Goal: Information Seeking & Learning: Check status

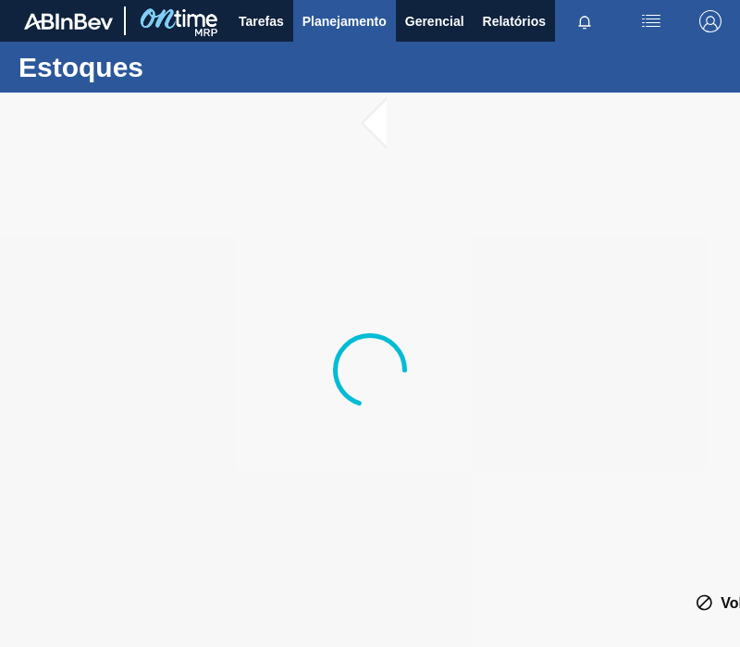
click at [360, 20] on span "Planejamento" at bounding box center [345, 21] width 84 height 22
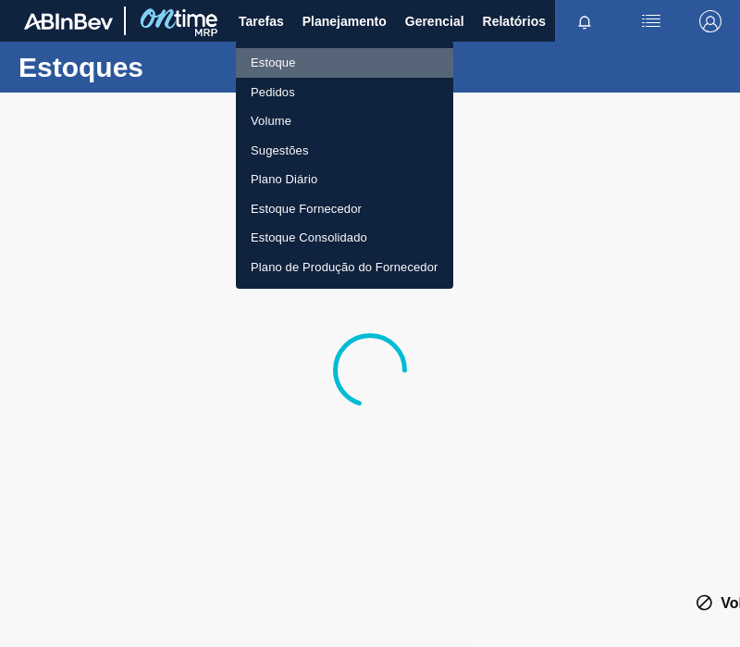
click at [286, 70] on li "Estoque" at bounding box center [345, 63] width 218 height 30
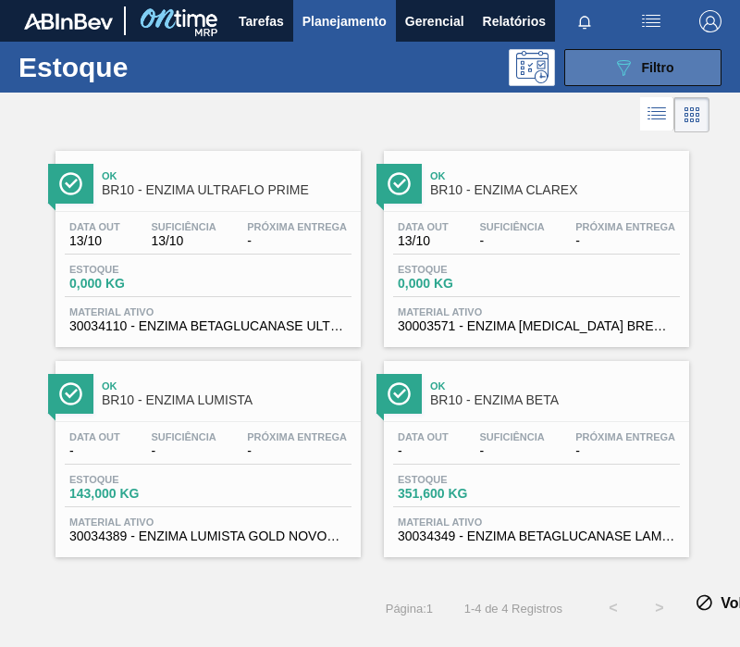
click at [610, 66] on button "089F7B8B-B2A5-4AFE-B5C0-19BA573D28AC Filtro" at bounding box center [643, 67] width 157 height 37
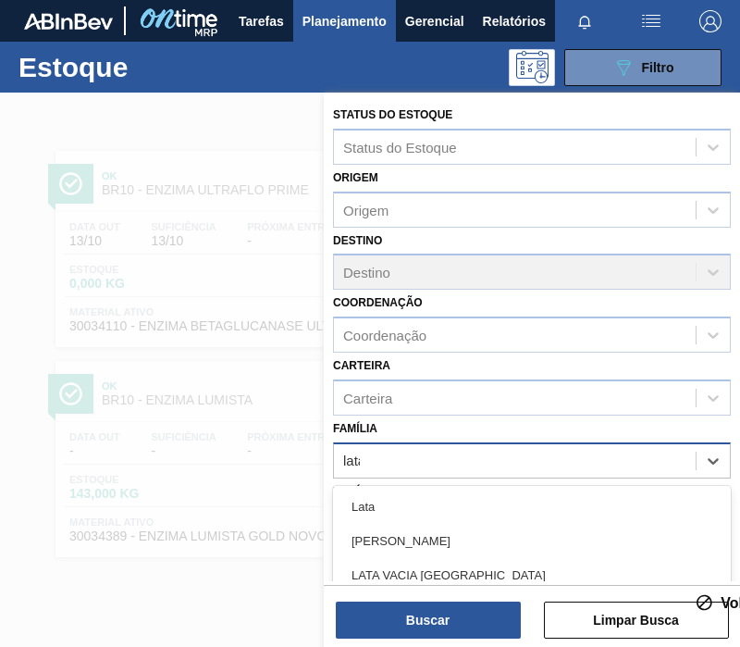
type input "latas"
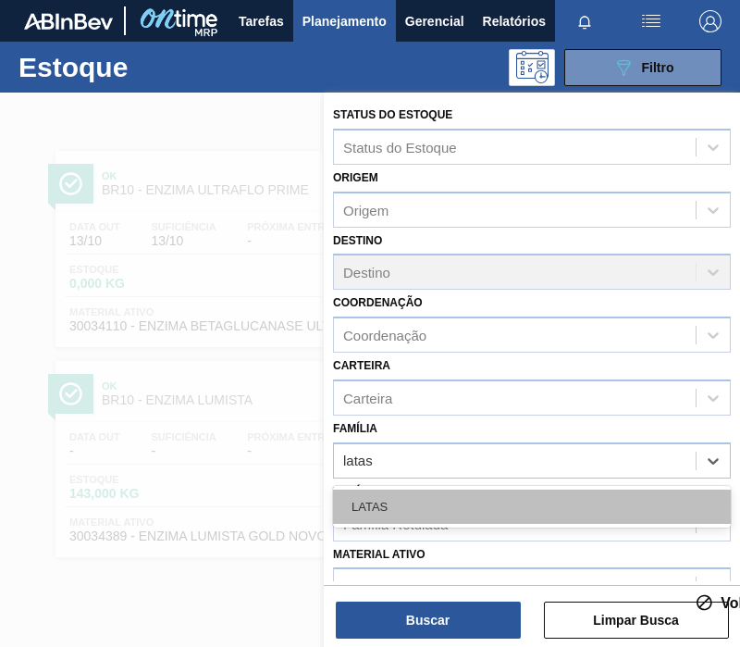
click at [570, 502] on div "LATAS" at bounding box center [532, 507] width 398 height 34
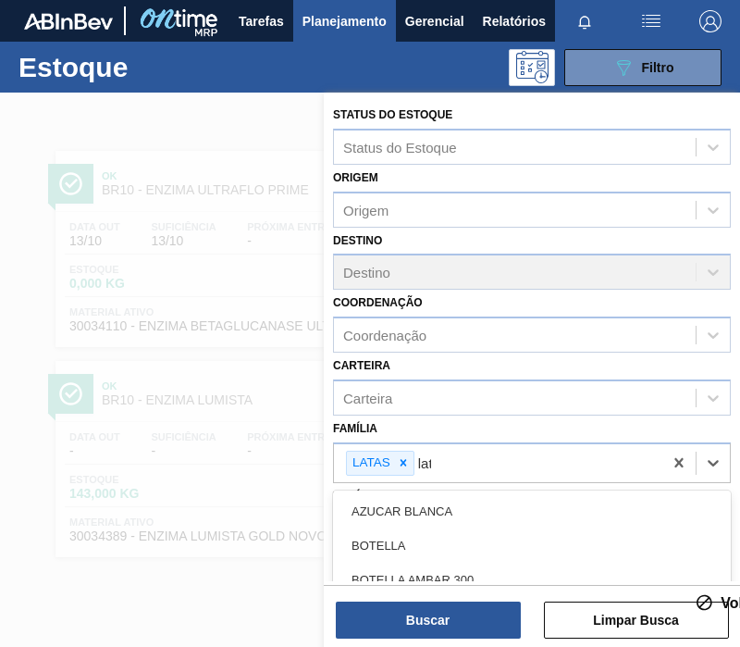
type input "lata"
click at [570, 502] on div "Lata" at bounding box center [532, 511] width 398 height 34
type input "l"
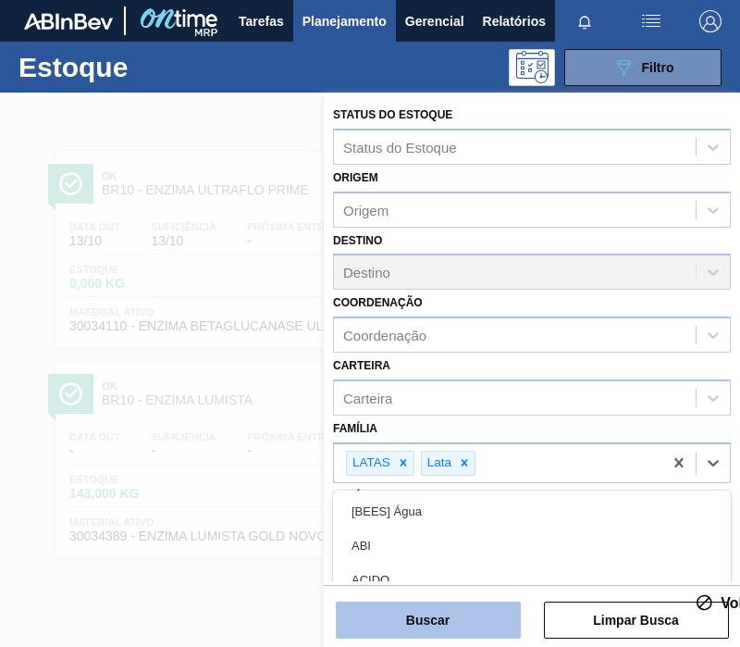
click at [491, 616] on button "Buscar" at bounding box center [428, 620] width 185 height 37
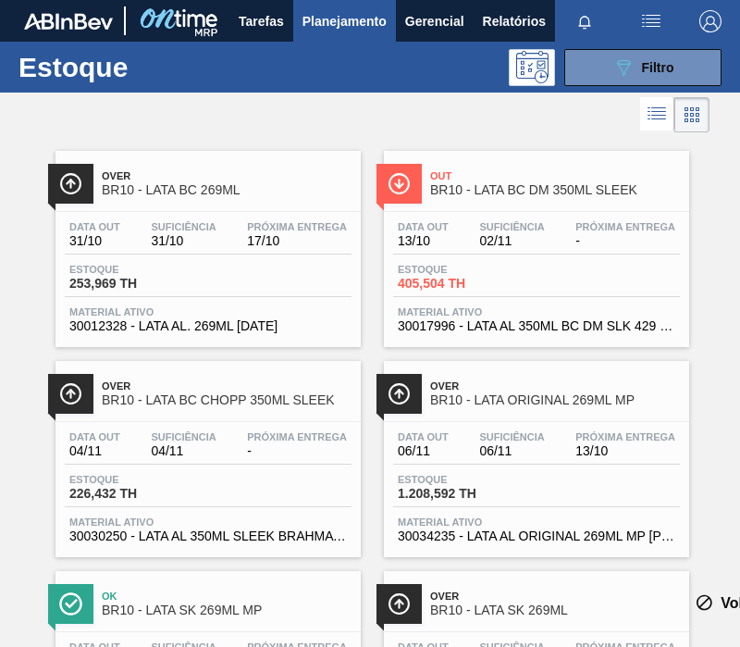
click at [521, 512] on div "Data [DATE] Suficiência 06/11 Próxima Entrega 13/10 Estoque 1.208,592 TH Materi…" at bounding box center [536, 485] width 305 height 126
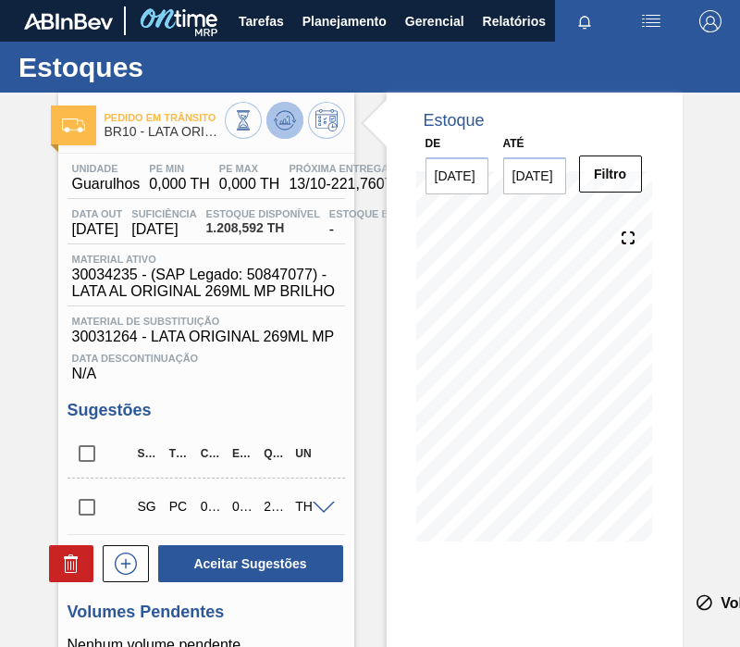
click at [283, 118] on icon at bounding box center [285, 120] width 22 height 22
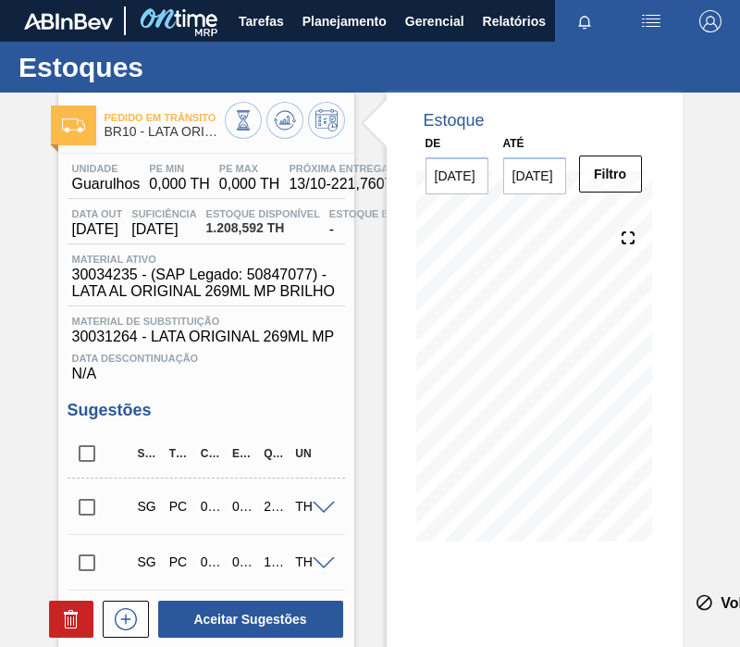
click at [530, 187] on input "[DATE]" at bounding box center [535, 175] width 63 height 37
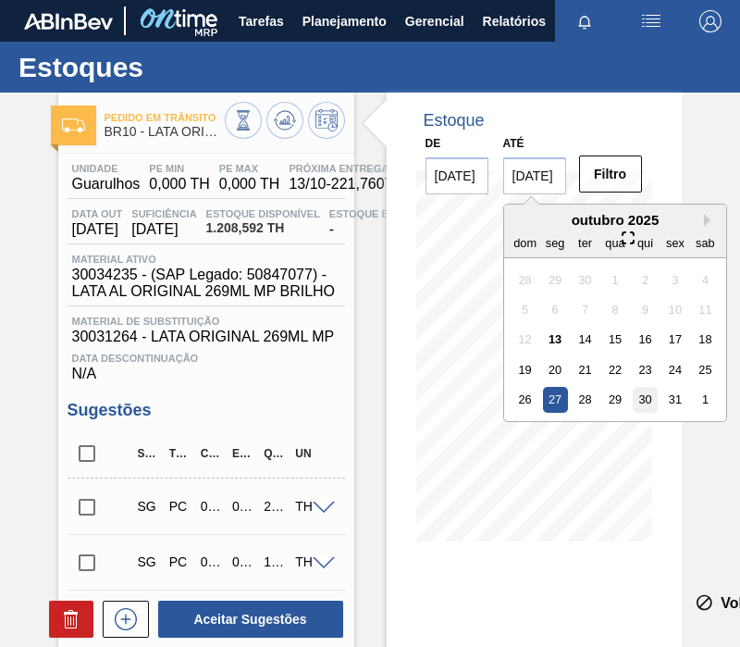
click at [641, 395] on div "30" at bounding box center [644, 399] width 25 height 25
type input "[DATE]"
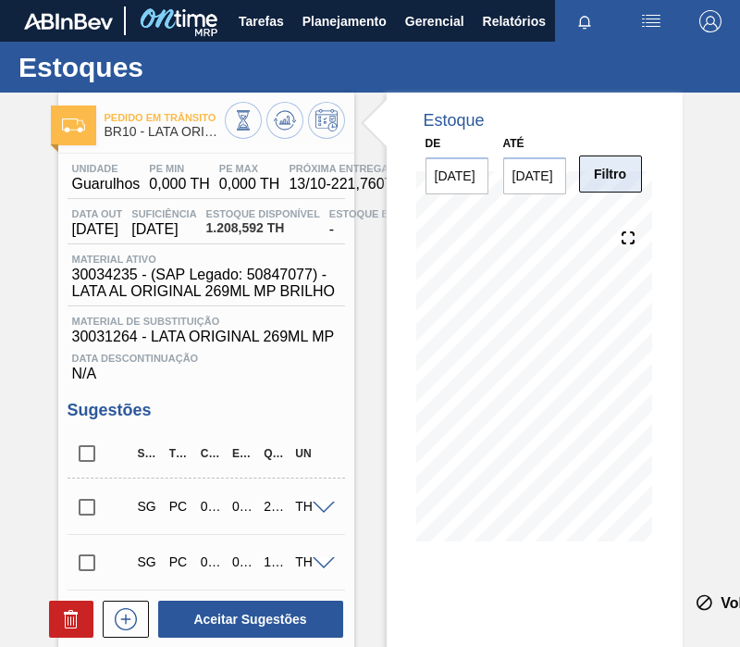
click at [624, 183] on button "Filtro" at bounding box center [610, 174] width 63 height 37
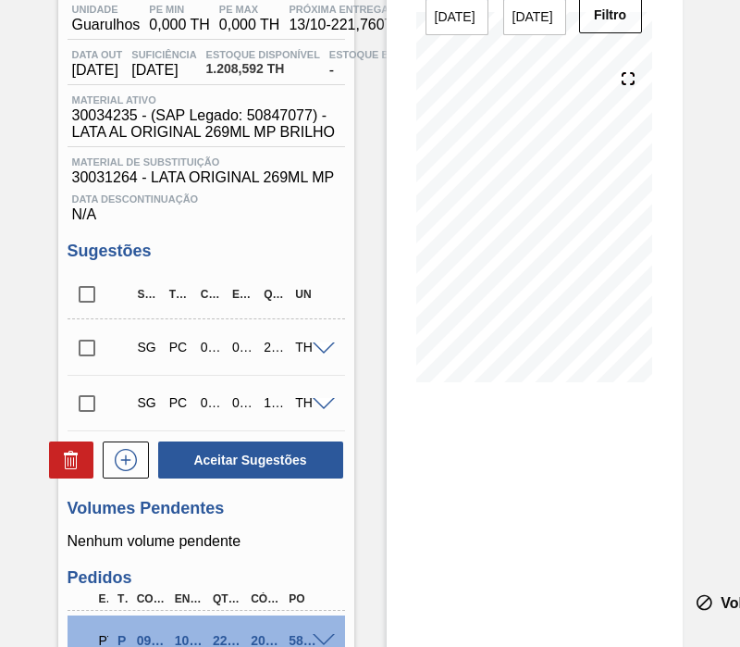
drag, startPoint x: 292, startPoint y: 290, endPoint x: 290, endPoint y: 348, distance: 58.3
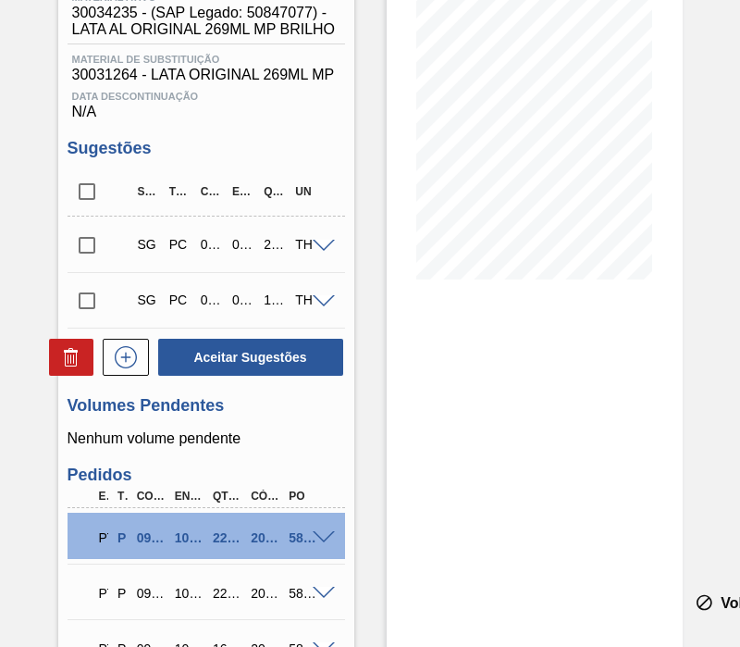
drag, startPoint x: 314, startPoint y: 230, endPoint x: 329, endPoint y: 388, distance: 158.0
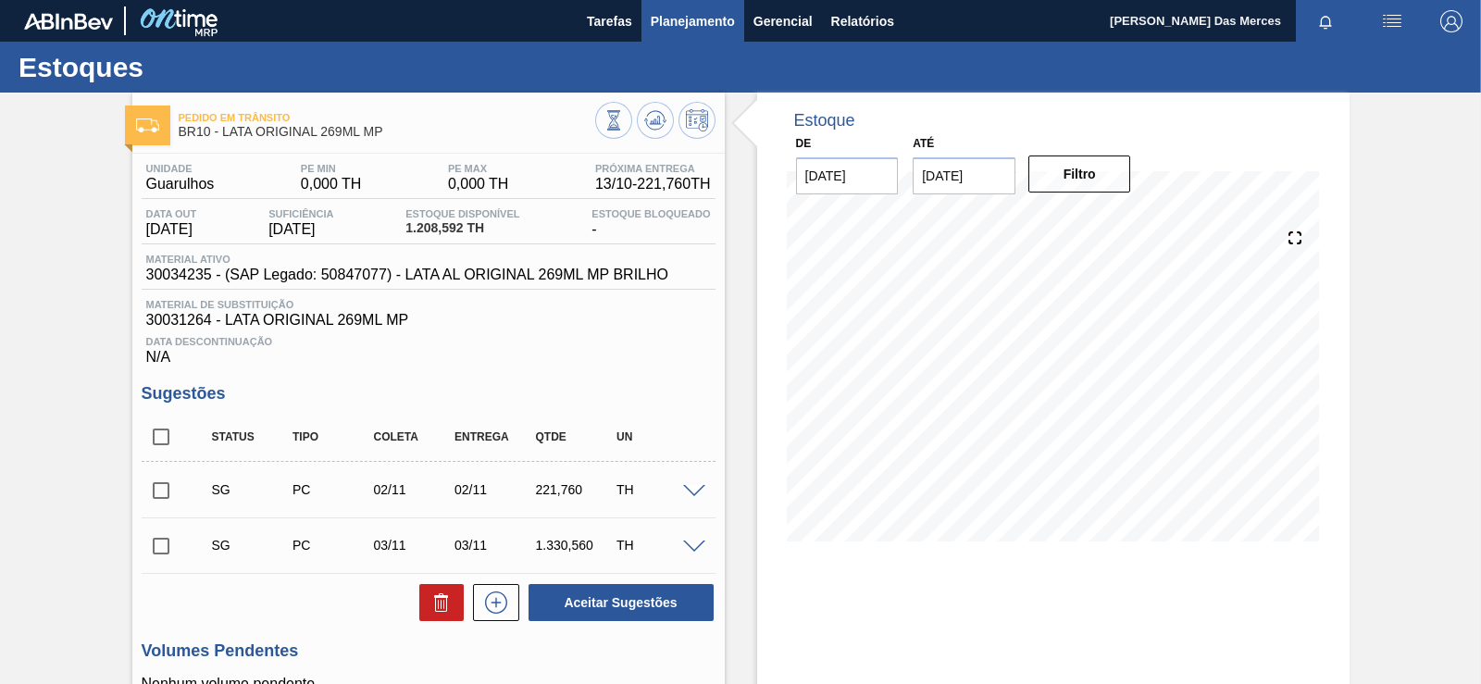
click at [708, 30] on span "Planejamento" at bounding box center [693, 21] width 84 height 22
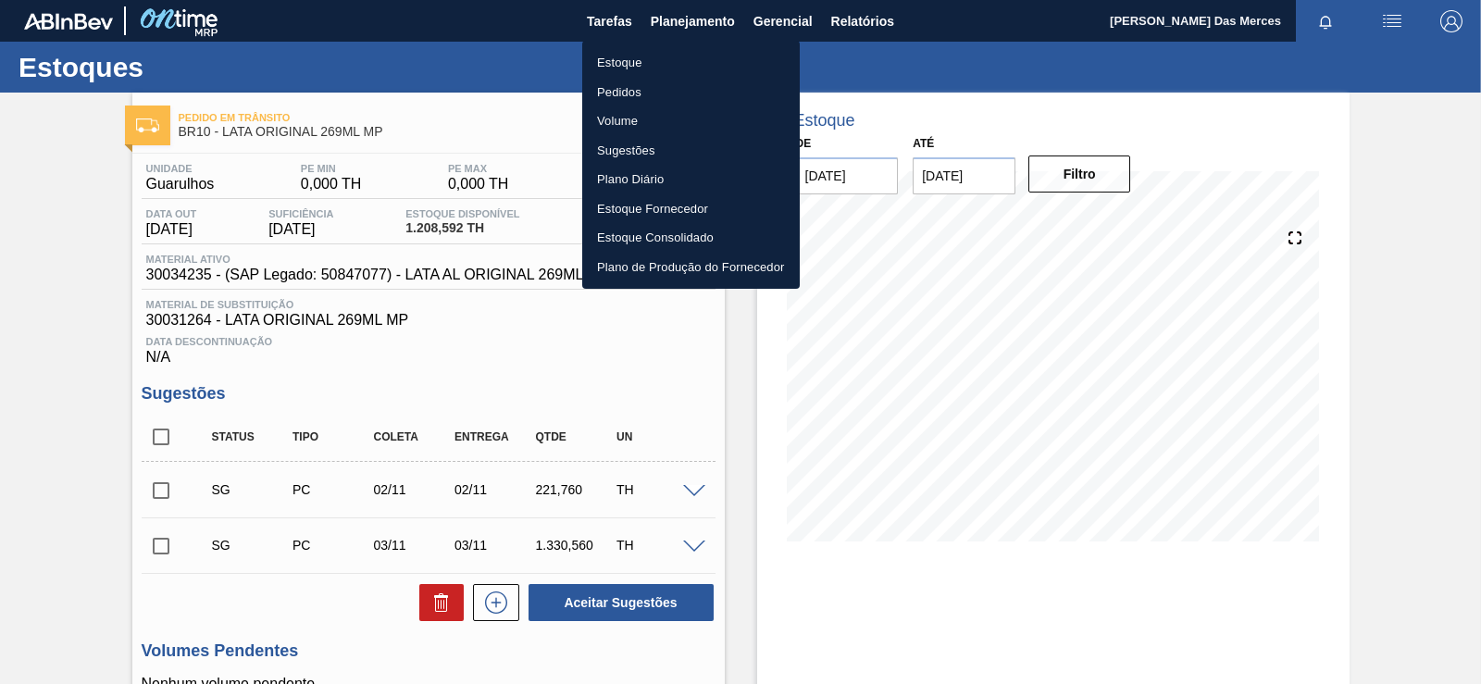
click at [625, 61] on li "Estoque" at bounding box center [691, 63] width 218 height 30
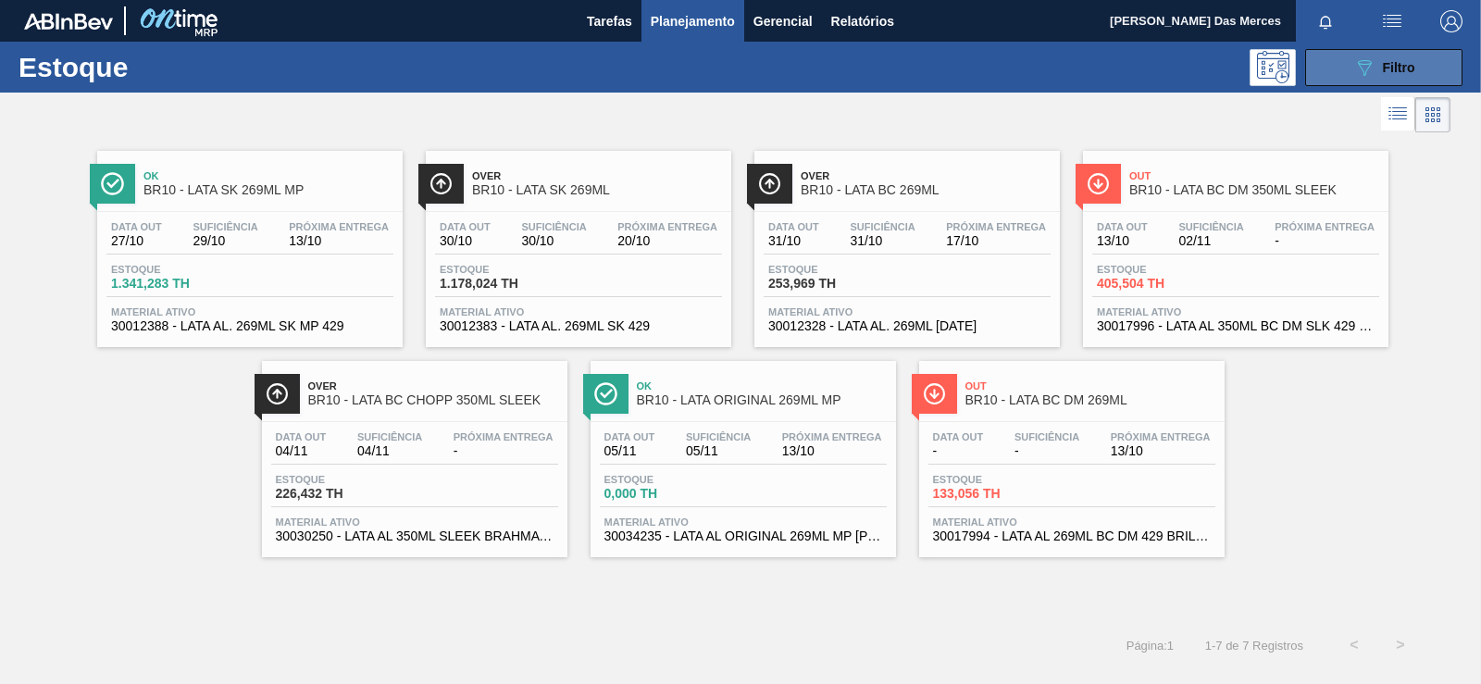
click at [740, 66] on span "Filtro" at bounding box center [1399, 67] width 32 height 15
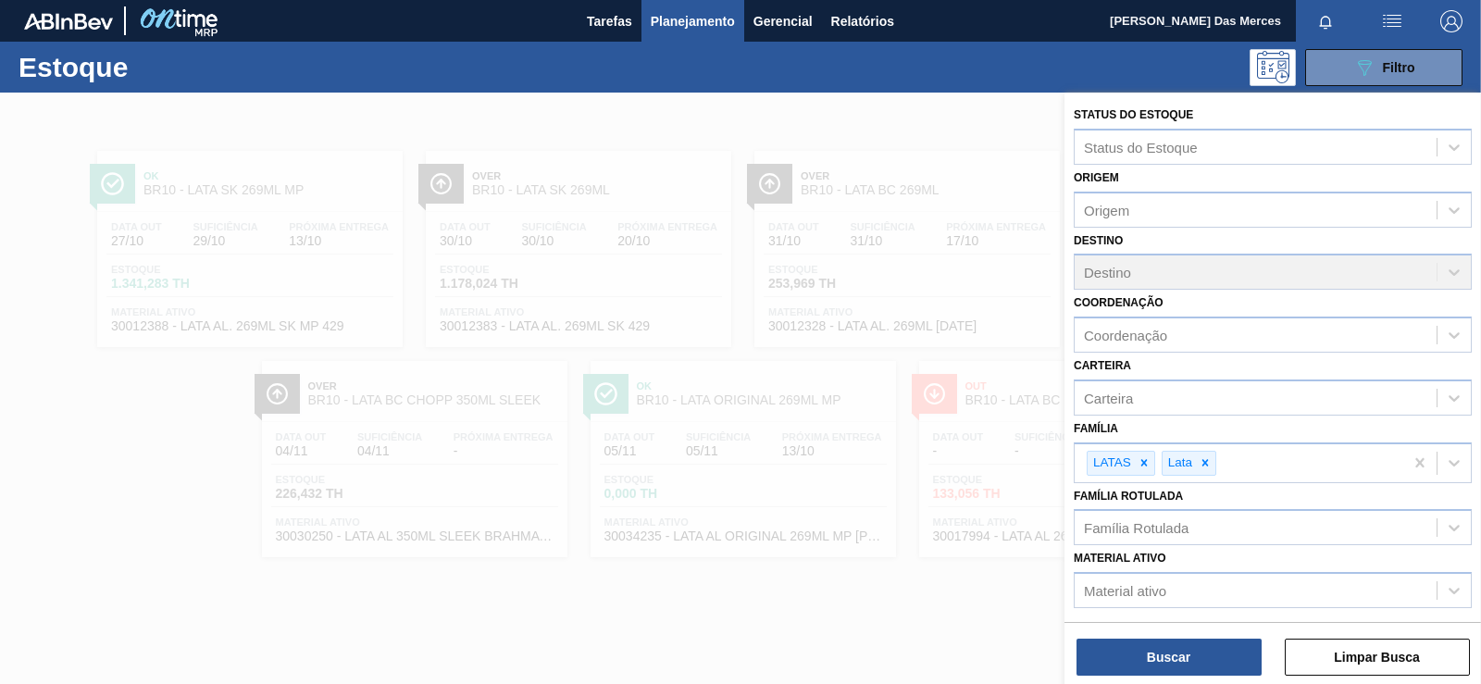
click at [740, 565] on div at bounding box center [740, 435] width 1481 height 684
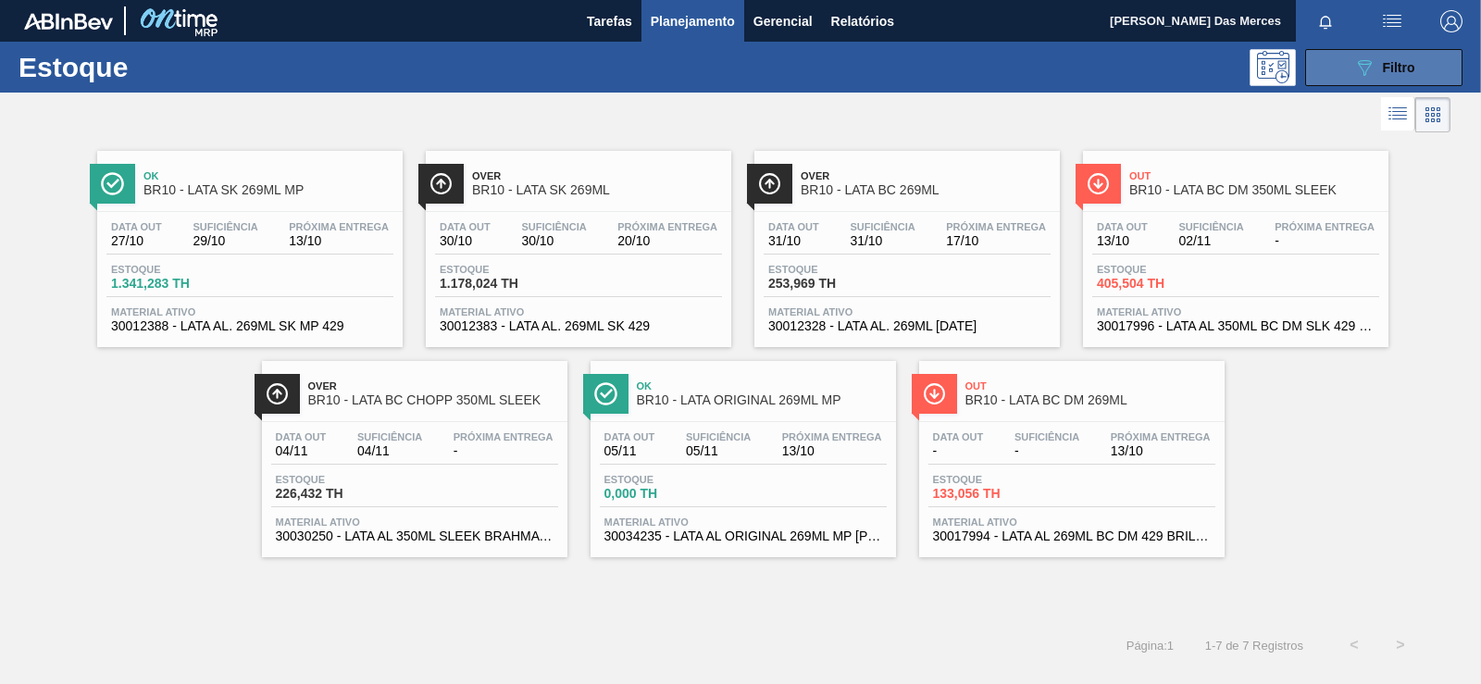
click at [740, 78] on icon "089F7B8B-B2A5-4AFE-B5C0-19BA573D28AC" at bounding box center [1364, 67] width 22 height 22
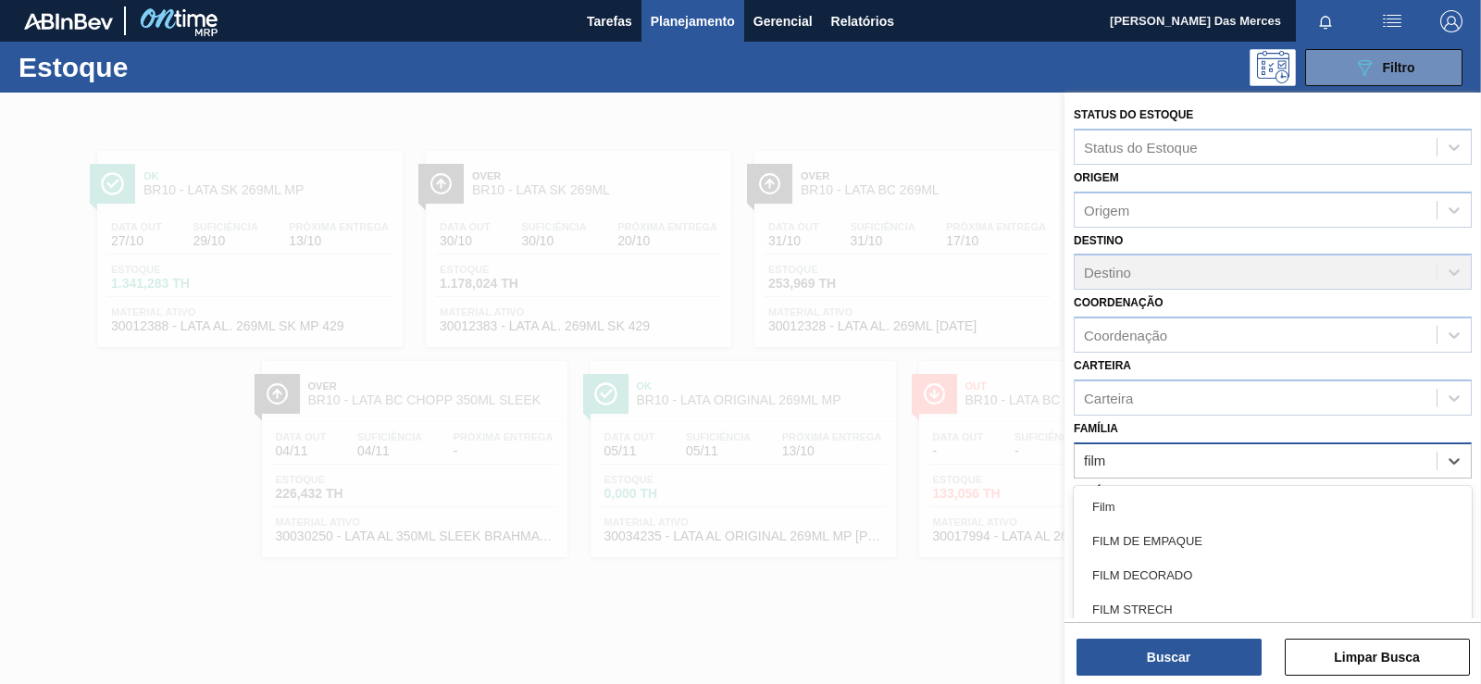
type input "filme"
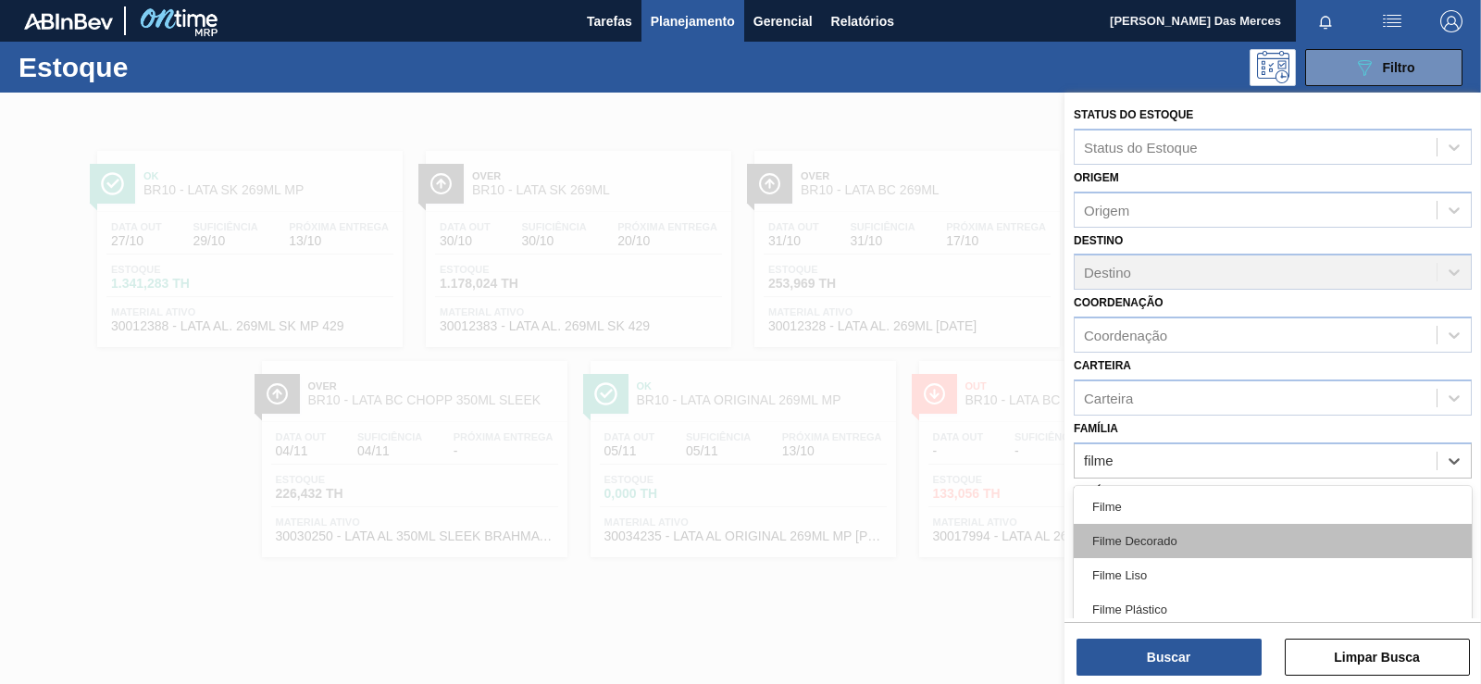
click at [740, 541] on div "Filme Decorado" at bounding box center [1273, 541] width 398 height 34
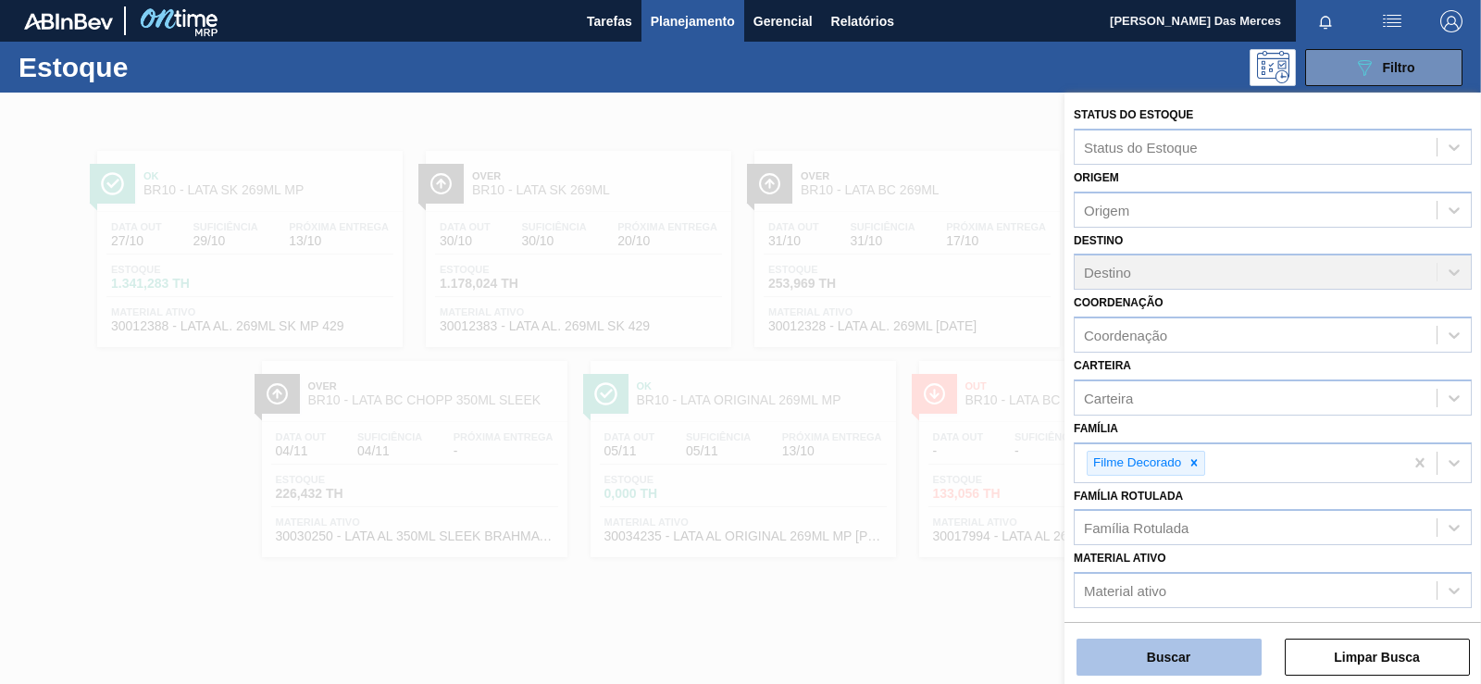
click at [740, 646] on button "Buscar" at bounding box center [1168, 657] width 185 height 37
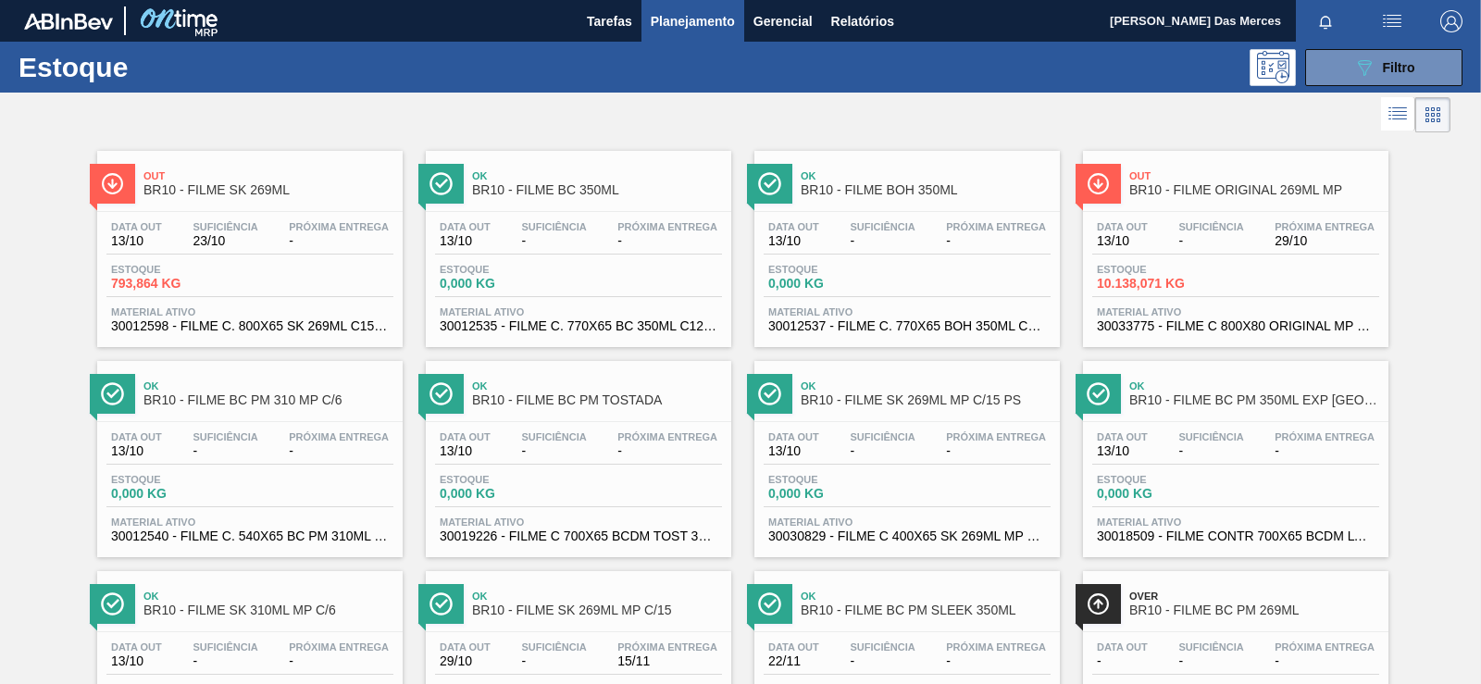
click at [306, 255] on div "Data [DATE] Suficiência 23/10 Próxima Entrega - Estoque 793,864 KG Material ati…" at bounding box center [249, 275] width 305 height 126
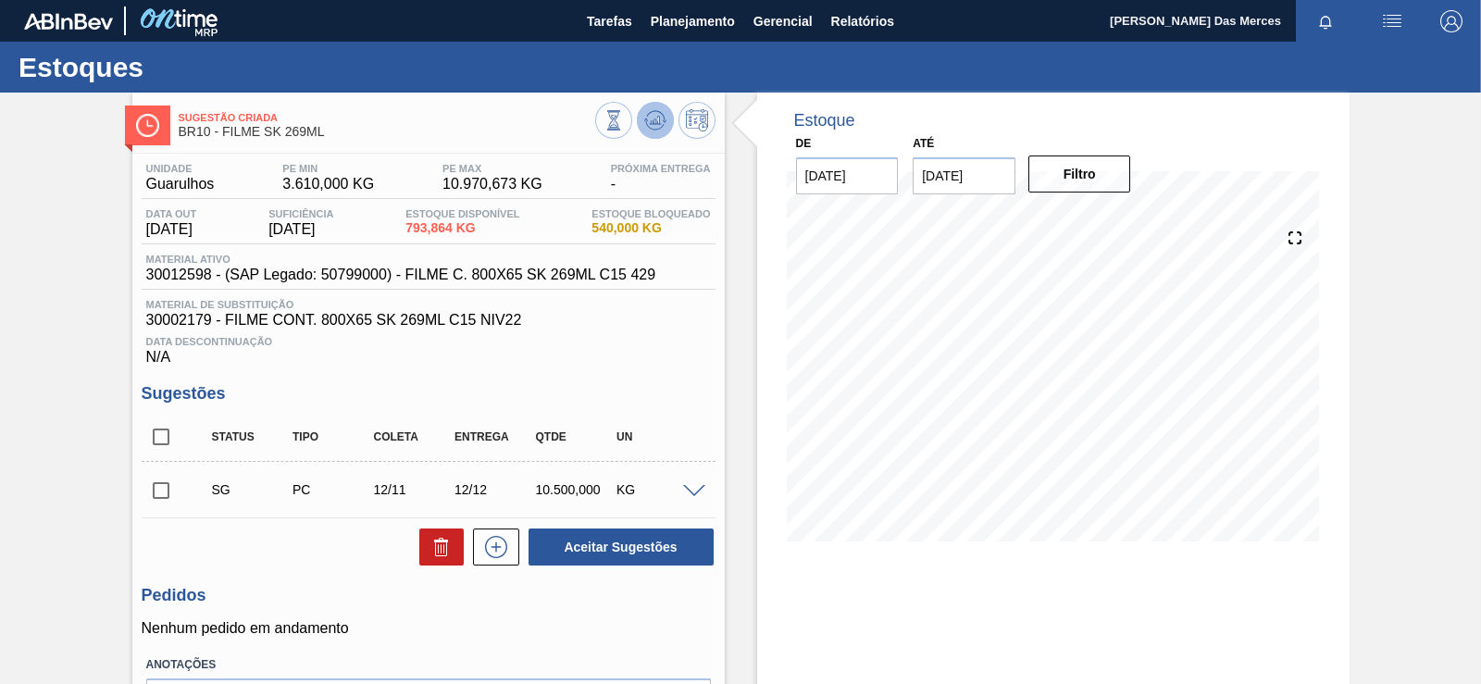
click at [661, 124] on icon at bounding box center [655, 120] width 22 height 22
click at [740, 167] on input "[DATE]" at bounding box center [964, 175] width 103 height 37
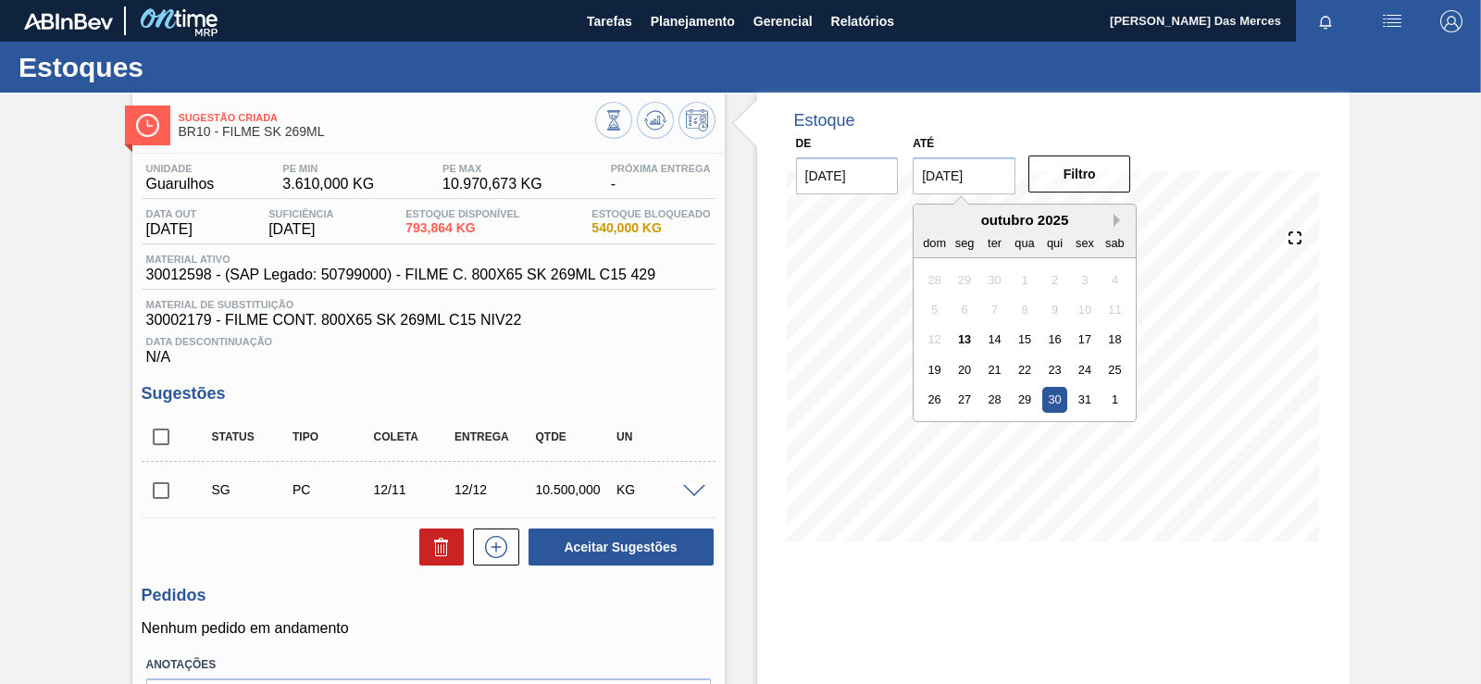
click at [740, 226] on button "Next Month" at bounding box center [1120, 220] width 13 height 13
click at [740, 317] on div "6" at bounding box center [1054, 309] width 25 height 25
type input "[DATE]"
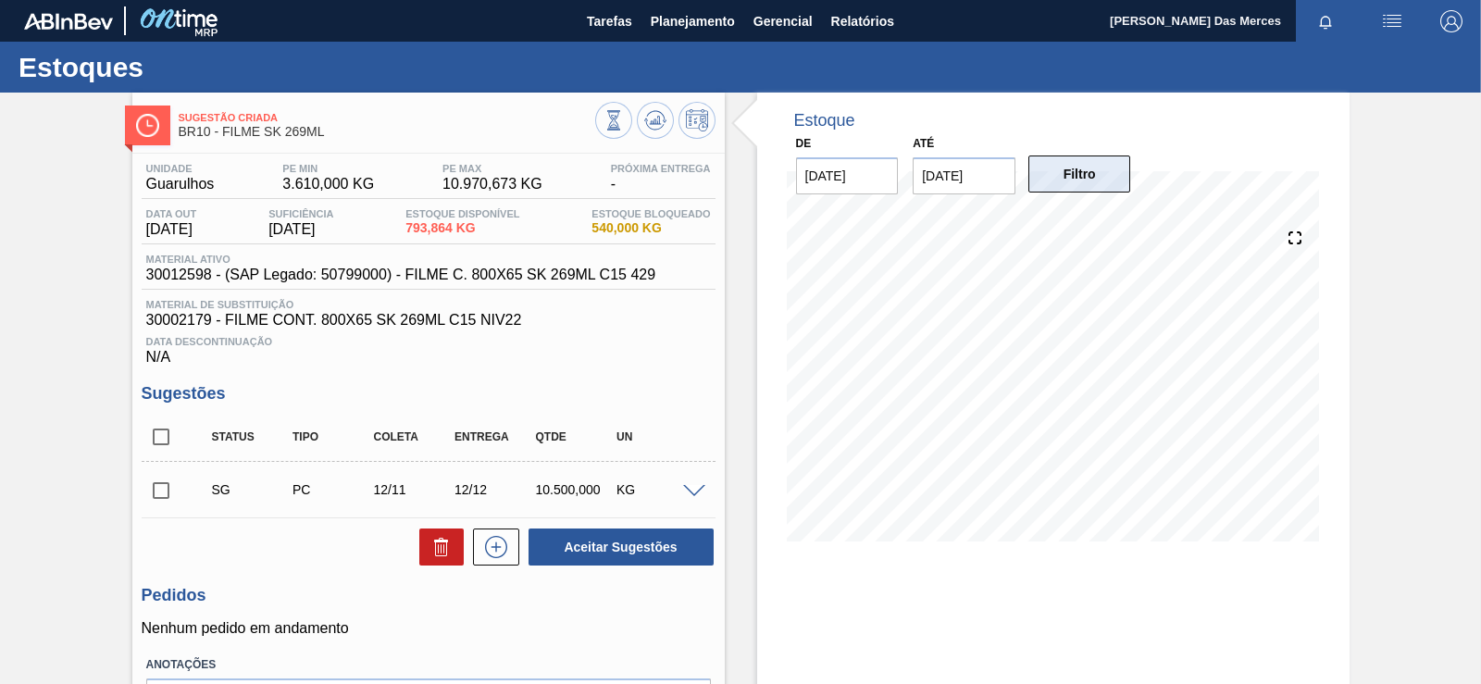
click at [740, 179] on button "Filtro" at bounding box center [1079, 174] width 103 height 37
